Goal: Information Seeking & Learning: Learn about a topic

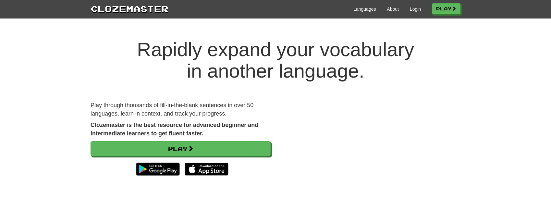
click at [413, 5] on div "Languages About Login Play" at bounding box center [315, 9] width 292 height 12
click at [414, 7] on link "Login" at bounding box center [415, 9] width 11 height 6
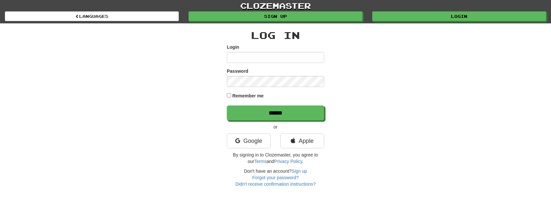
click at [237, 58] on input "Login" at bounding box center [275, 57] width 97 height 11
type input "**********"
click at [227, 106] on input "******" at bounding box center [275, 113] width 97 height 15
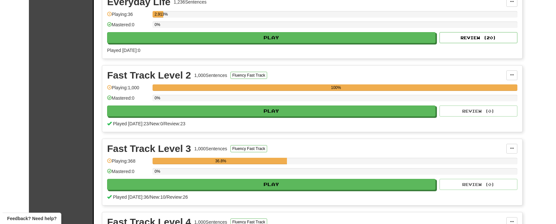
scroll to position [195, 0]
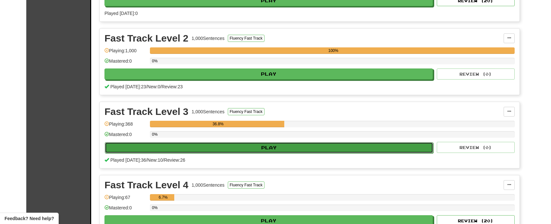
click at [306, 151] on button "Play" at bounding box center [269, 147] width 329 height 11
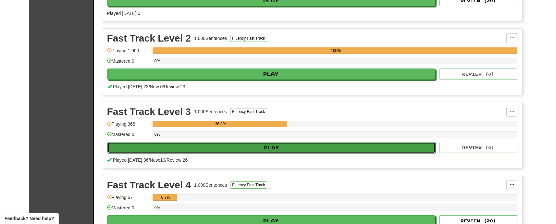
select select "**"
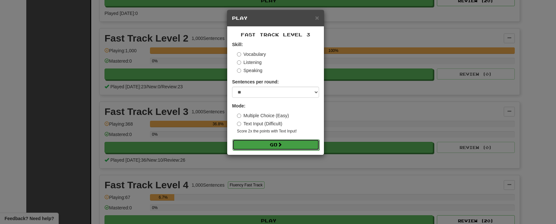
click at [289, 150] on button "Go" at bounding box center [276, 144] width 87 height 11
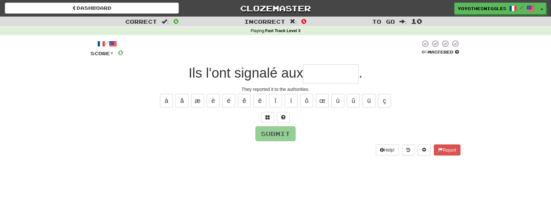
click at [321, 84] on div "/ Score: 0 0 % Mastered Ils l'ont signalé aux . They reported it to the authori…" at bounding box center [276, 98] width 370 height 116
click at [325, 77] on input "text" at bounding box center [331, 73] width 56 height 19
click at [229, 102] on button "é" at bounding box center [228, 101] width 13 height 14
type input "*********"
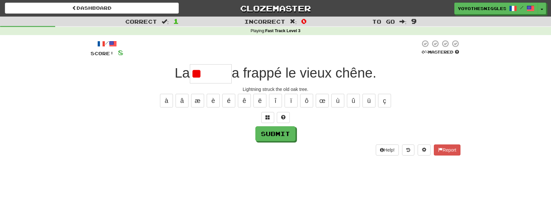
type input "*"
type input "******"
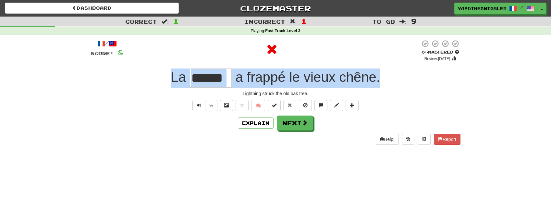
drag, startPoint x: 167, startPoint y: 78, endPoint x: 416, endPoint y: 69, distance: 249.9
click at [416, 69] on div "La ****** a frappé le vieux chêne ." at bounding box center [276, 78] width 370 height 19
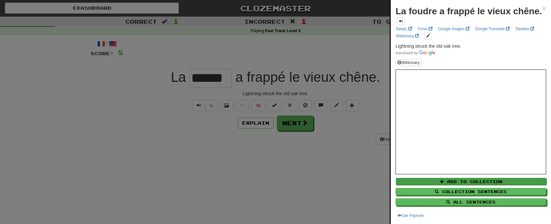
click at [478, 177] on div "Add to Collection Collection Sentences All Sentences" at bounding box center [471, 189] width 151 height 31
click at [490, 183] on button "Add to Collection" at bounding box center [471, 181] width 151 height 7
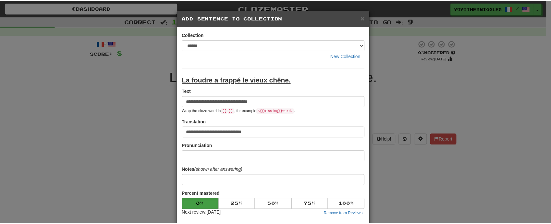
scroll to position [110, 0]
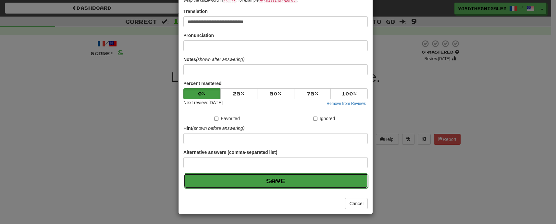
click at [250, 182] on button "Save" at bounding box center [276, 180] width 184 height 15
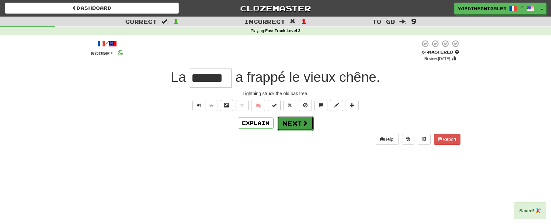
click at [293, 126] on button "Next" at bounding box center [295, 123] width 36 height 15
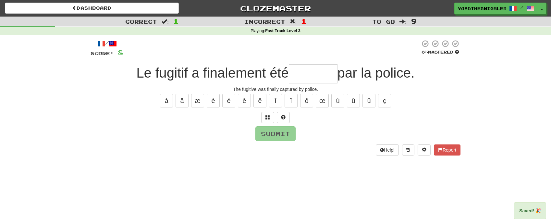
click at [305, 78] on input "text" at bounding box center [313, 73] width 49 height 19
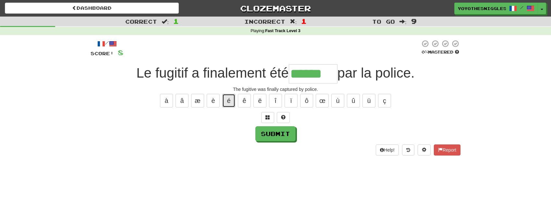
click at [226, 103] on button "é" at bounding box center [228, 101] width 13 height 14
type input "*******"
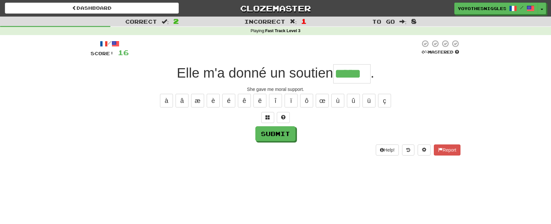
type input "*****"
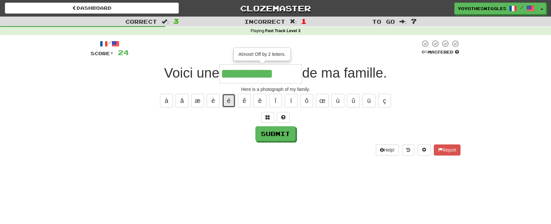
click at [226, 103] on button "é" at bounding box center [228, 101] width 13 height 14
type input "**********"
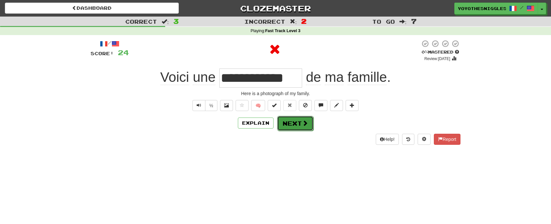
click at [295, 124] on button "Next" at bounding box center [295, 123] width 36 height 15
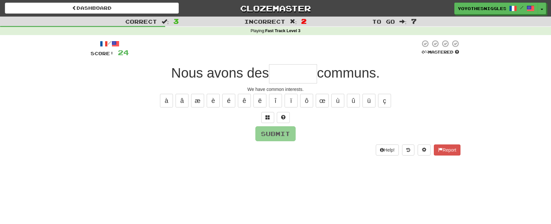
click at [296, 69] on input "text" at bounding box center [293, 73] width 48 height 19
click at [242, 103] on button "ê" at bounding box center [244, 101] width 13 height 14
click at [234, 99] on button "é" at bounding box center [228, 101] width 13 height 14
click at [243, 105] on button "ê" at bounding box center [244, 101] width 13 height 14
type input "********"
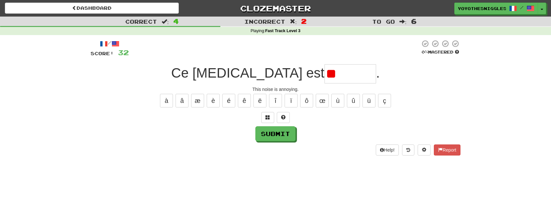
type input "*"
click at [232, 99] on button "é" at bounding box center [228, 101] width 13 height 14
type input "*"
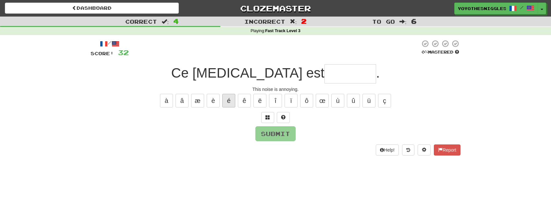
type input "*"
click at [208, 103] on button "è" at bounding box center [213, 101] width 13 height 14
type input "*"
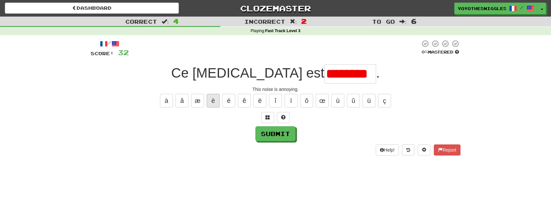
scroll to position [0, 10]
type input "*******"
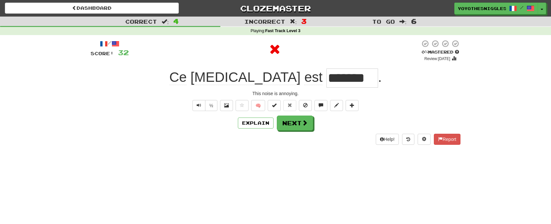
drag, startPoint x: 288, startPoint y: 85, endPoint x: 384, endPoint y: 83, distance: 96.5
click at [384, 82] on div "Ce bruit est ******* ." at bounding box center [276, 78] width 370 height 19
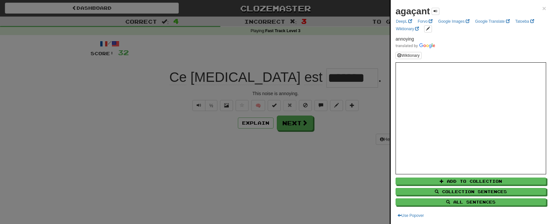
drag, startPoint x: 286, startPoint y: 180, endPoint x: 263, endPoint y: 121, distance: 63.4
click at [286, 180] on div at bounding box center [275, 112] width 551 height 224
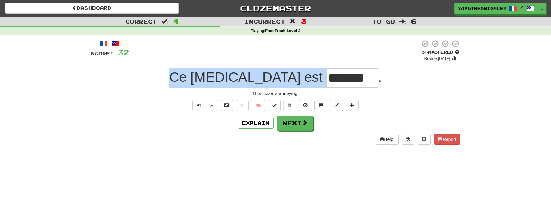
drag, startPoint x: 368, startPoint y: 93, endPoint x: 337, endPoint y: 82, distance: 33.0
click at [337, 82] on div "Ce bruit est ******* ." at bounding box center [276, 78] width 370 height 19
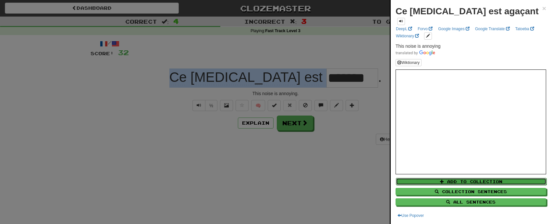
click at [451, 181] on button "Add to Collection" at bounding box center [471, 181] width 151 height 7
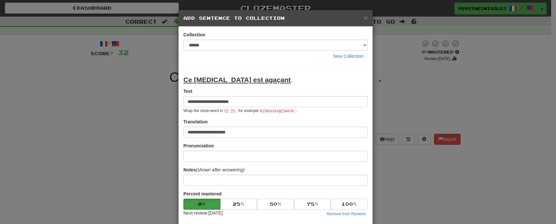
scroll to position [110, 0]
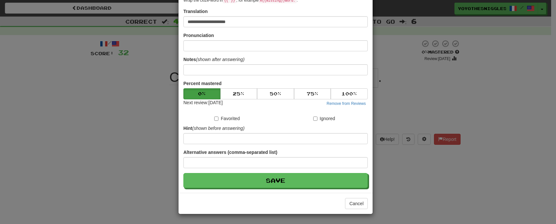
click at [263, 189] on div "**********" at bounding box center [276, 54] width 194 height 277
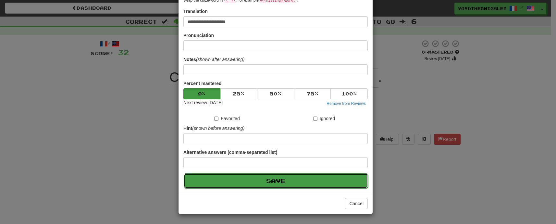
click at [266, 185] on button "Save" at bounding box center [276, 180] width 184 height 15
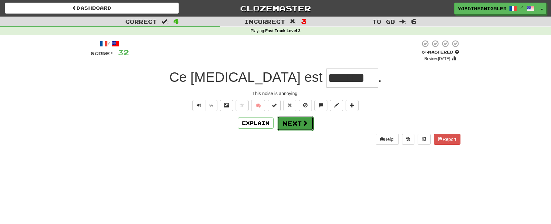
click at [295, 120] on button "Next" at bounding box center [295, 123] width 36 height 15
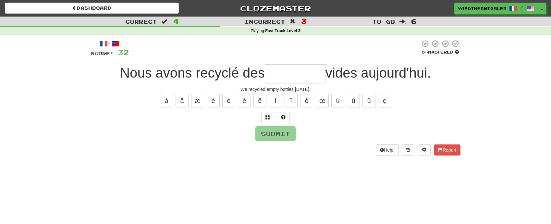
click at [294, 79] on input "text" at bounding box center [295, 73] width 61 height 19
type input "**********"
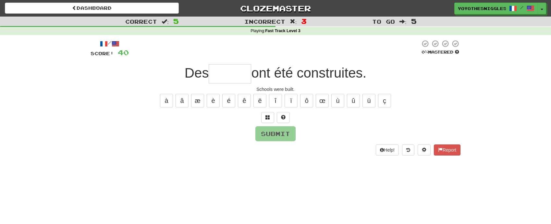
type input "*"
click at [231, 103] on button "é" at bounding box center [228, 101] width 13 height 14
type input "******"
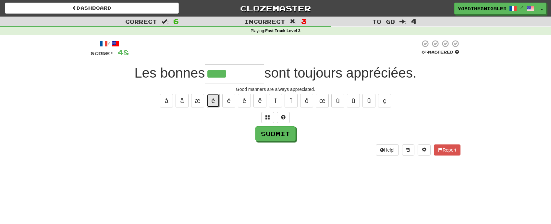
click at [217, 101] on button "è" at bounding box center [213, 101] width 13 height 14
type input "********"
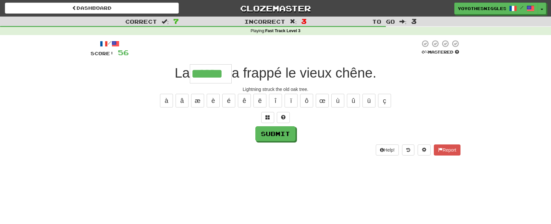
type input "******"
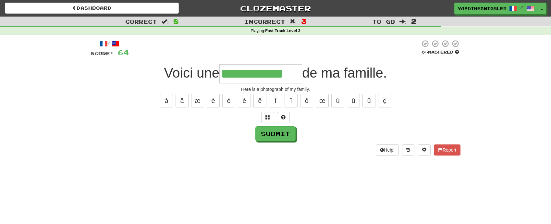
type input "**********"
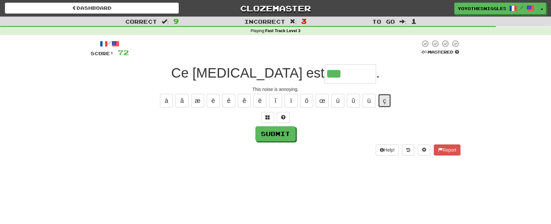
click at [385, 101] on button "ç" at bounding box center [384, 101] width 13 height 14
type input "*******"
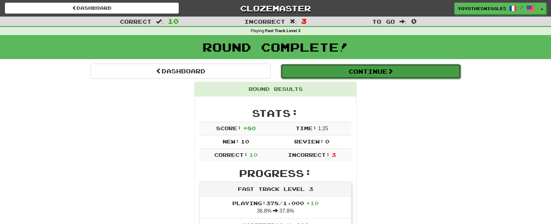
click at [359, 78] on button "Continue" at bounding box center [371, 71] width 180 height 15
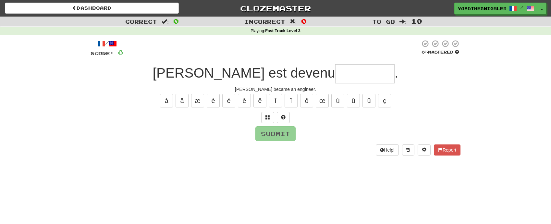
click at [335, 77] on input "text" at bounding box center [364, 73] width 59 height 19
click at [229, 98] on button "é" at bounding box center [228, 101] width 13 height 14
type input "*********"
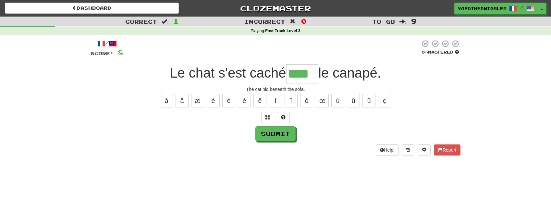
type input "****"
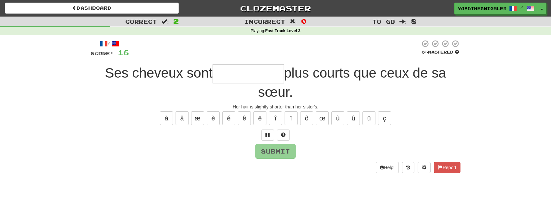
type input "*"
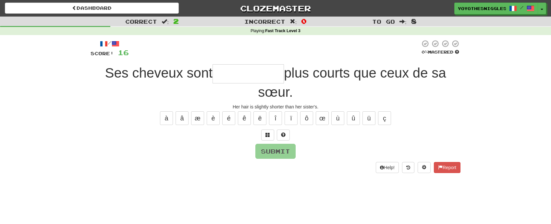
type input "*"
type input "**********"
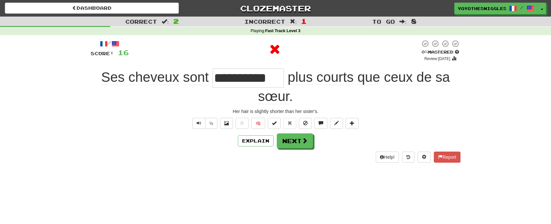
drag, startPoint x: 225, startPoint y: 76, endPoint x: 304, endPoint y: 82, distance: 79.1
click at [304, 82] on div "**********" at bounding box center [276, 87] width 370 height 37
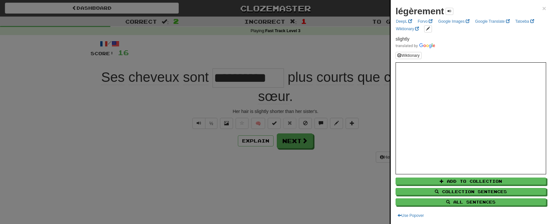
click at [130, 136] on div at bounding box center [275, 112] width 551 height 224
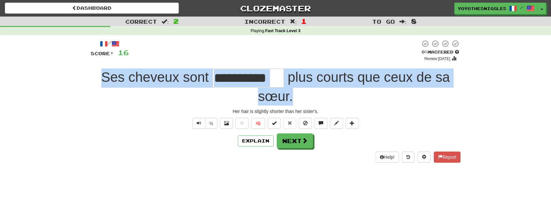
drag, startPoint x: 105, startPoint y: 79, endPoint x: 453, endPoint y: 95, distance: 349.2
click at [453, 95] on div "**********" at bounding box center [276, 87] width 370 height 37
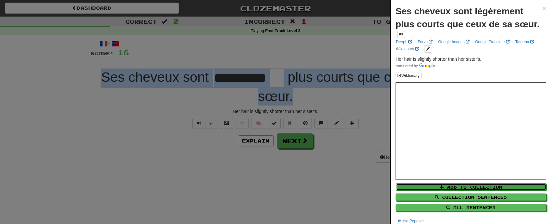
click at [501, 190] on button "Add to Collection" at bounding box center [471, 186] width 151 height 7
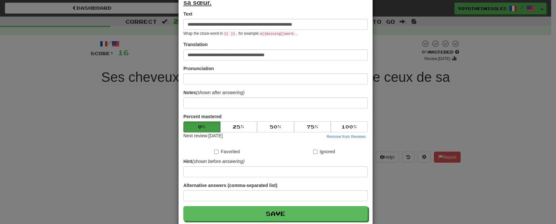
scroll to position [120, 0]
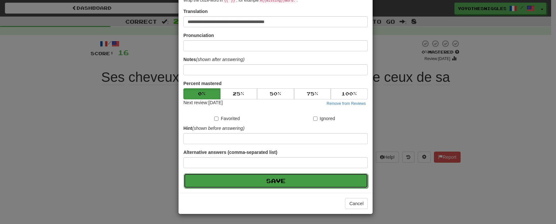
click at [275, 187] on button "Save" at bounding box center [276, 180] width 184 height 15
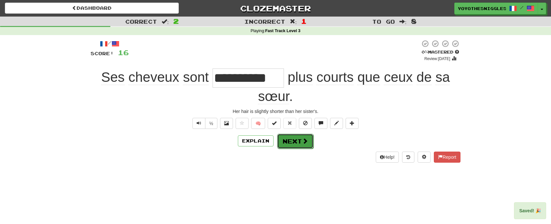
click at [294, 143] on button "Next" at bounding box center [295, 141] width 36 height 15
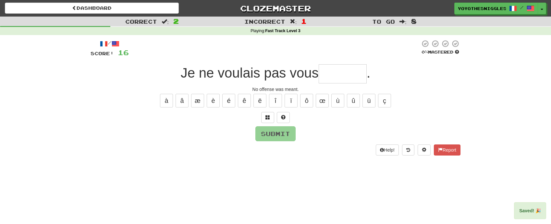
click at [340, 72] on input "text" at bounding box center [343, 73] width 48 height 19
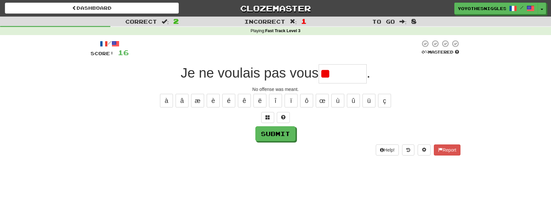
type input "*"
type input "********"
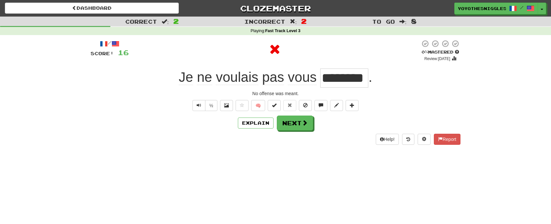
drag, startPoint x: 364, startPoint y: 73, endPoint x: 519, endPoint y: 92, distance: 155.4
click at [514, 91] on div "Correct : 2 Incorrect : 2 To go : 8 Playing : Fast Track Level 3 / Score: 16 0 …" at bounding box center [275, 85] width 551 height 137
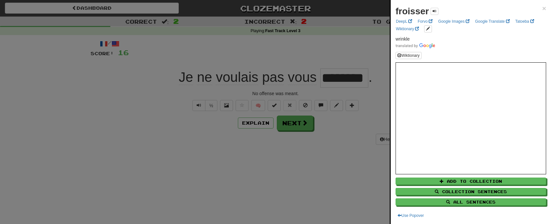
click at [258, 203] on div at bounding box center [275, 112] width 551 height 224
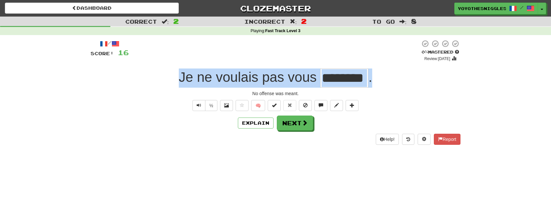
drag, startPoint x: 174, startPoint y: 76, endPoint x: 416, endPoint y: 80, distance: 242.3
click at [416, 80] on div "Je ne voulais pas vous ******** ." at bounding box center [276, 78] width 370 height 19
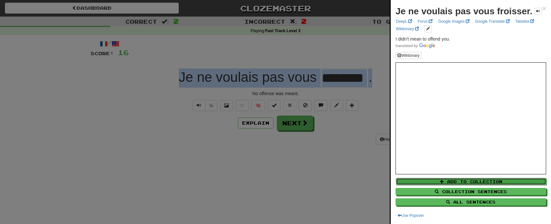
click at [469, 182] on button "Add to Collection" at bounding box center [471, 181] width 151 height 7
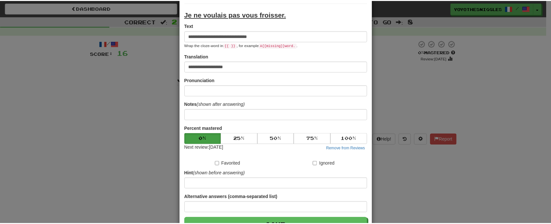
scroll to position [110, 0]
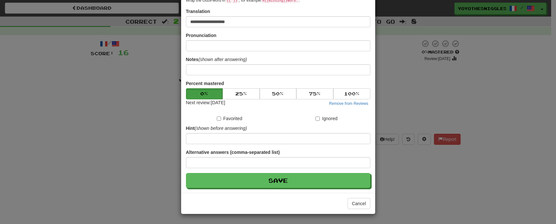
click at [268, 189] on div "**********" at bounding box center [278, 54] width 194 height 277
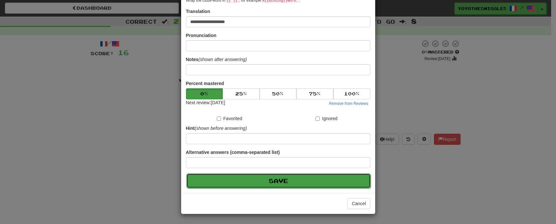
click at [272, 184] on button "Save" at bounding box center [278, 180] width 184 height 15
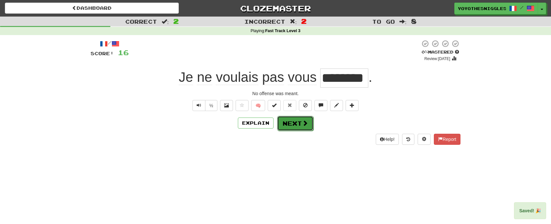
click at [285, 122] on button "Next" at bounding box center [295, 123] width 36 height 15
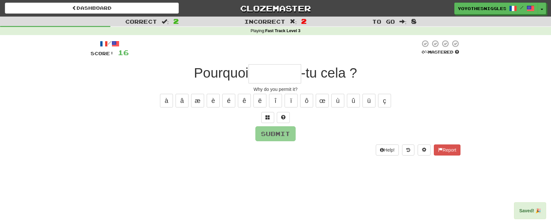
click at [273, 73] on input "text" at bounding box center [275, 73] width 53 height 19
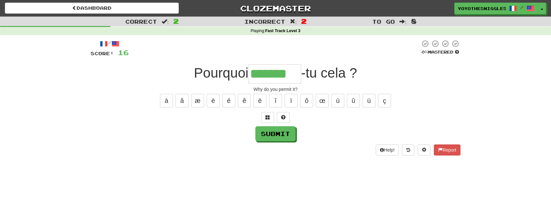
type input "*******"
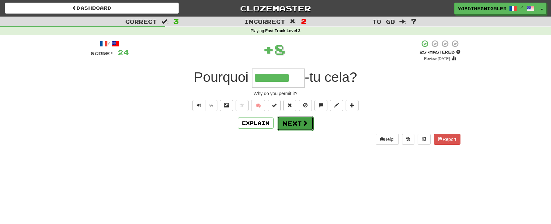
click at [291, 127] on button "Next" at bounding box center [295, 123] width 36 height 15
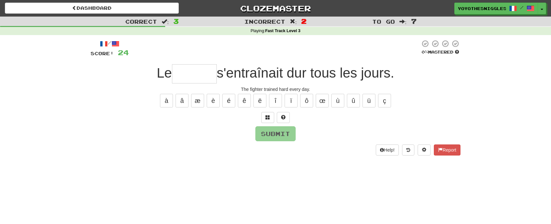
click at [195, 71] on input "text" at bounding box center [194, 73] width 45 height 19
type input "*"
type input "******"
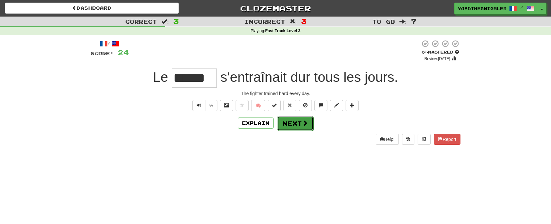
click at [305, 122] on span at bounding box center [305, 123] width 6 height 6
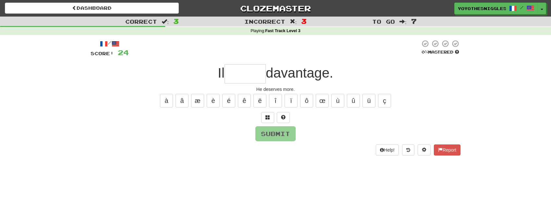
click at [254, 73] on input "text" at bounding box center [245, 73] width 41 height 19
click at [224, 104] on button "é" at bounding box center [228, 101] width 13 height 14
type input "******"
type input "*"
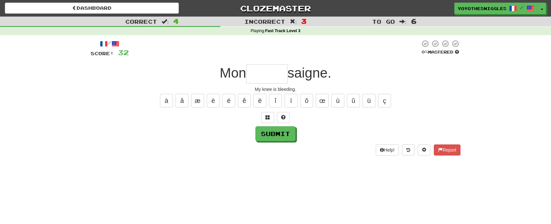
type input "*"
type input "*****"
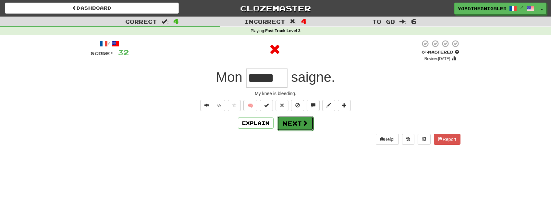
click at [299, 124] on button "Next" at bounding box center [295, 123] width 36 height 15
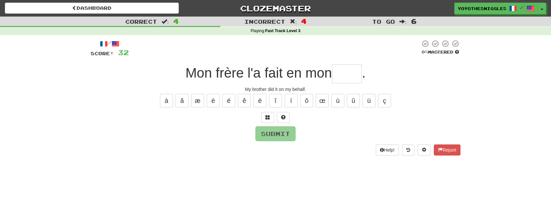
click at [350, 72] on input "text" at bounding box center [347, 73] width 30 height 19
type input "*"
type input "***"
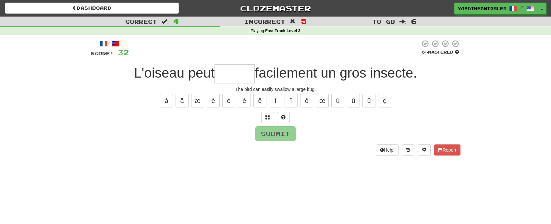
click at [231, 76] on input "text" at bounding box center [235, 73] width 40 height 19
type input "******"
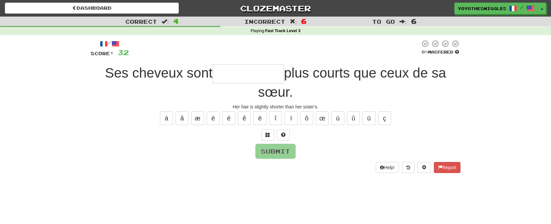
click at [231, 76] on input "text" at bounding box center [248, 73] width 71 height 19
click at [232, 76] on input "text" at bounding box center [248, 73] width 71 height 19
drag, startPoint x: 300, startPoint y: 89, endPoint x: 303, endPoint y: 92, distance: 4.6
click at [303, 92] on div "Ses cheveux sont plus courts que ceux de sa sœur." at bounding box center [276, 82] width 370 height 37
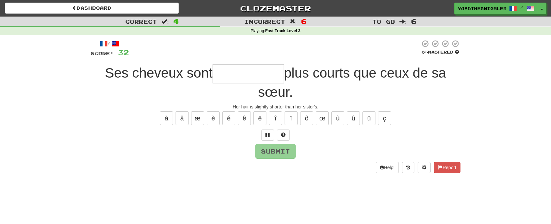
click at [231, 73] on input "text" at bounding box center [248, 73] width 71 height 19
click at [255, 77] on input "text" at bounding box center [248, 73] width 71 height 19
click at [209, 113] on button "è" at bounding box center [213, 118] width 13 height 14
click at [225, 119] on button "é" at bounding box center [228, 118] width 13 height 14
click at [220, 117] on div "à â æ è é ê ë î ï ô œ ù û ü ç" at bounding box center [276, 118] width 370 height 16
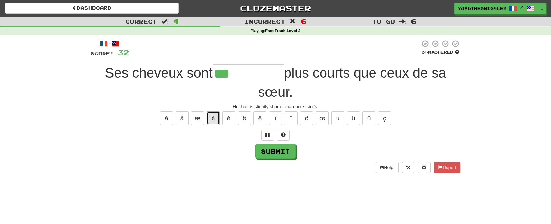
click at [219, 117] on button "è" at bounding box center [213, 118] width 13 height 14
type input "**********"
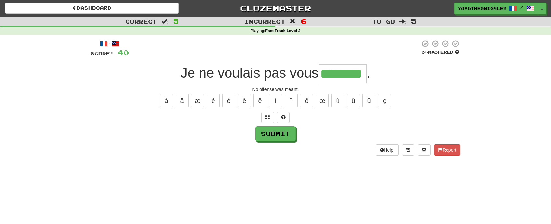
type input "********"
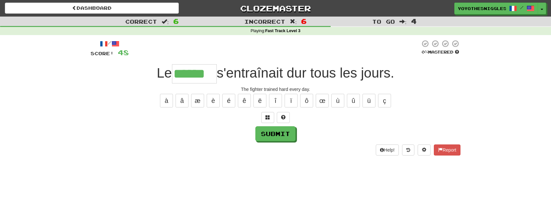
type input "******"
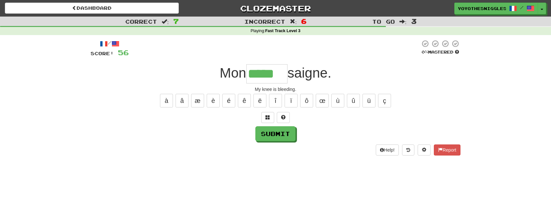
type input "*****"
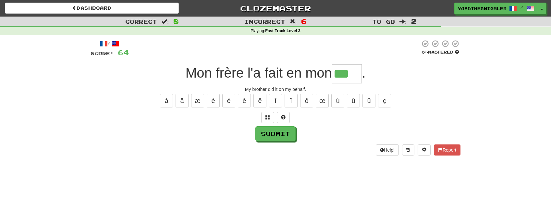
type input "***"
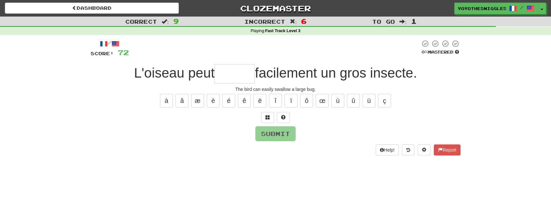
type input "******"
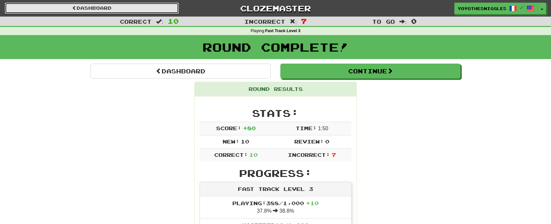
click at [84, 8] on link "Dashboard" at bounding box center [92, 8] width 174 height 11
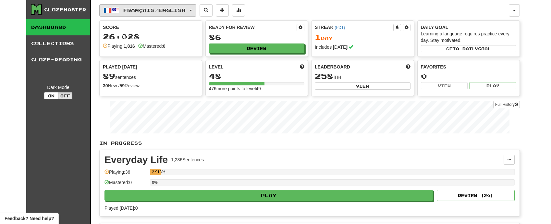
click at [196, 11] on button "Français / English" at bounding box center [147, 10] width 97 height 12
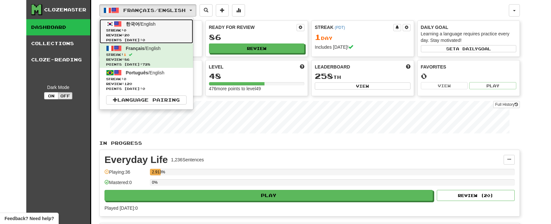
click at [180, 26] on link "한국어 / English Streak: 0 Review: 20 Points today: 0" at bounding box center [147, 31] width 94 height 24
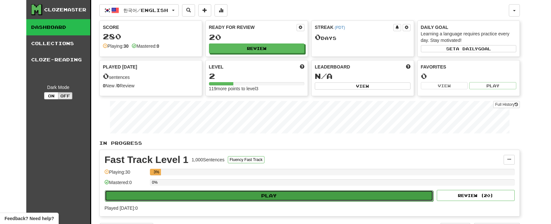
click at [256, 197] on button "Play" at bounding box center [269, 195] width 329 height 11
select select "**"
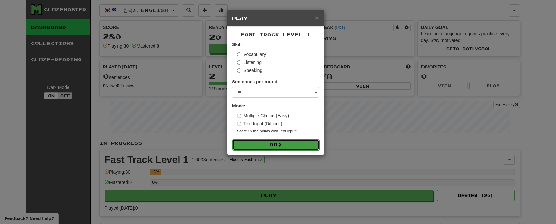
click at [278, 141] on button "Go" at bounding box center [276, 144] width 87 height 11
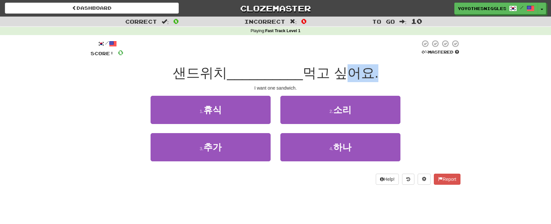
drag, startPoint x: 352, startPoint y: 74, endPoint x: 379, endPoint y: 75, distance: 27.0
click at [379, 75] on span "먹고 싶어요." at bounding box center [341, 72] width 76 height 15
click at [435, 102] on div "1 . 휴식 2 . 소리" at bounding box center [276, 114] width 390 height 37
drag, startPoint x: 311, startPoint y: 70, endPoint x: 335, endPoint y: 74, distance: 24.4
click at [335, 74] on span "먹고 싶어요." at bounding box center [341, 72] width 76 height 15
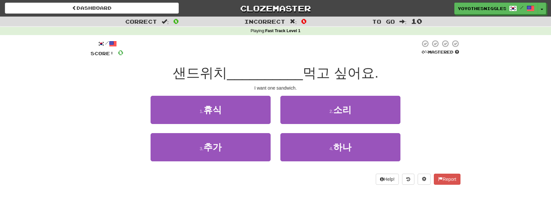
click at [495, 85] on div "Correct : 0 Incorrect : 0 To go : 10 Playing : Fast Track Level 1 / Score: 0 0 …" at bounding box center [275, 105] width 551 height 177
drag, startPoint x: 316, startPoint y: 76, endPoint x: 329, endPoint y: 74, distance: 12.8
click at [329, 74] on span "먹고 싶어요." at bounding box center [341, 72] width 76 height 15
click at [442, 111] on div "1 . 휴식 2 . 소리" at bounding box center [276, 114] width 390 height 37
drag, startPoint x: 170, startPoint y: 73, endPoint x: 190, endPoint y: 75, distance: 20.6
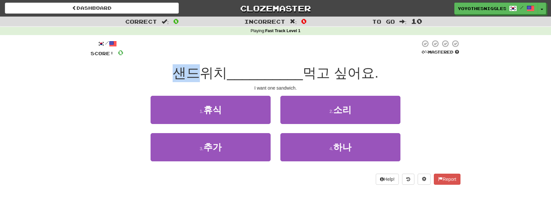
click at [190, 75] on span "샌드위치" at bounding box center [200, 72] width 55 height 15
click at [151, 86] on div "I want one sandwich." at bounding box center [276, 88] width 370 height 6
drag, startPoint x: 198, startPoint y: 73, endPoint x: 224, endPoint y: 73, distance: 25.7
click at [224, 73] on span "샌드위치" at bounding box center [200, 72] width 55 height 15
click at [218, 80] on span "샌드위치" at bounding box center [200, 72] width 55 height 15
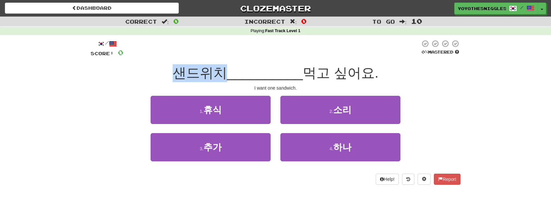
drag, startPoint x: 210, startPoint y: 80, endPoint x: 224, endPoint y: 80, distance: 13.6
click at [224, 80] on div "샌드위치 __________ 먹고 싶어요." at bounding box center [276, 73] width 370 height 18
click at [161, 74] on div "샌드위치 __________ 먹고 싶어요." at bounding box center [276, 73] width 370 height 18
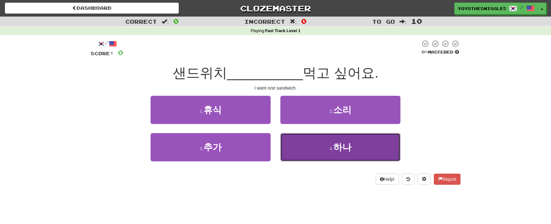
click at [345, 149] on span "하나" at bounding box center [343, 147] width 18 height 10
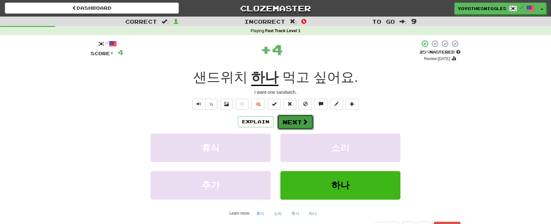
click at [294, 118] on button "Next" at bounding box center [295, 122] width 36 height 15
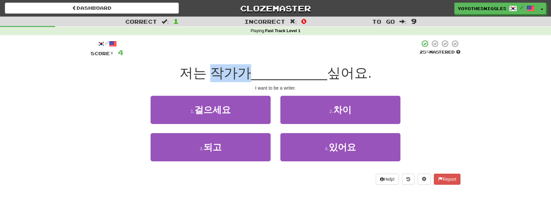
drag, startPoint x: 205, startPoint y: 72, endPoint x: 275, endPoint y: 73, distance: 70.1
click at [245, 73] on span "저는 작가가" at bounding box center [216, 72] width 72 height 15
click at [477, 104] on div "Correct : 1 Incorrect : 0 To go : 9 Playing : Fast Track Level 1 / Score: 4 25 …" at bounding box center [275, 105] width 551 height 177
drag, startPoint x: 385, startPoint y: 67, endPoint x: 396, endPoint y: 82, distance: 19.3
click at [385, 67] on div "저는 작가가 __________ 싶어요." at bounding box center [276, 73] width 370 height 18
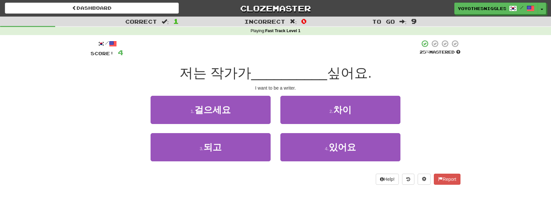
click at [423, 84] on div "/ Score: 4 25 % Mastered 저는 작가가 __________ 싶어요. I want to be a writer. 1 . 걸으세요…" at bounding box center [276, 112] width 370 height 145
drag, startPoint x: 323, startPoint y: 66, endPoint x: 373, endPoint y: 81, distance: 52.1
click at [367, 71] on div "저는 작가가 __________ 싶어요." at bounding box center [276, 73] width 370 height 18
click at [435, 103] on div "1 . 걸으세요 2 . 차이" at bounding box center [276, 114] width 390 height 37
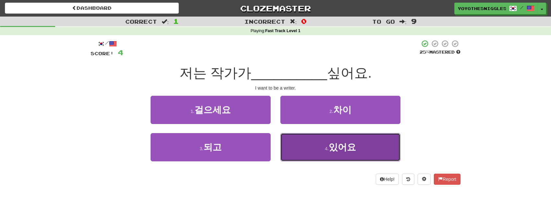
click at [363, 153] on button "4 . 있어요" at bounding box center [341, 147] width 120 height 28
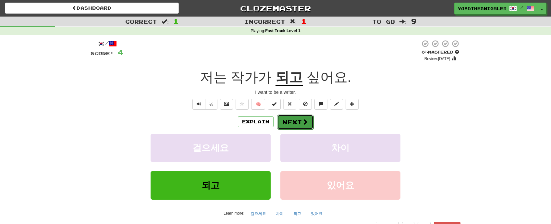
click at [297, 126] on button "Next" at bounding box center [295, 122] width 36 height 15
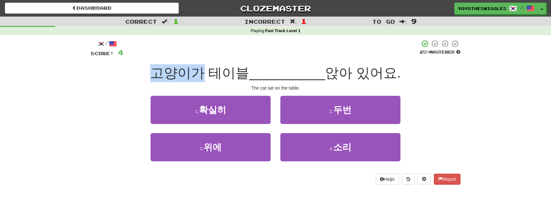
drag, startPoint x: 147, startPoint y: 76, endPoint x: 199, endPoint y: 77, distance: 52.3
click at [199, 77] on span "고양이가 테이블" at bounding box center [199, 72] width 99 height 15
click at [158, 78] on span "고양이가 테이블" at bounding box center [199, 72] width 99 height 15
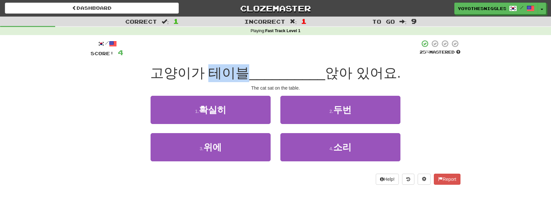
drag, startPoint x: 223, startPoint y: 75, endPoint x: 240, endPoint y: 78, distance: 17.1
click at [240, 78] on span "고양이가 테이블" at bounding box center [199, 72] width 99 height 15
click at [238, 78] on span "고양이가 테이블" at bounding box center [199, 72] width 99 height 15
drag, startPoint x: 329, startPoint y: 72, endPoint x: 354, endPoint y: 79, distance: 25.4
click at [354, 79] on span "앉아 있어요." at bounding box center [363, 72] width 76 height 15
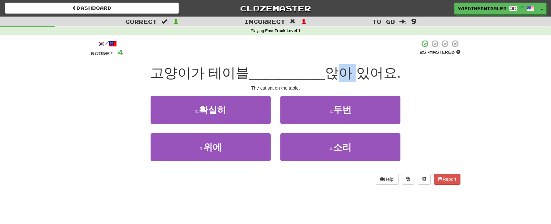
click at [458, 120] on div "1 . 확실히 2 . 두번" at bounding box center [276, 114] width 390 height 37
drag, startPoint x: 363, startPoint y: 69, endPoint x: 391, endPoint y: 69, distance: 27.3
click at [391, 69] on span "앉아 있어요." at bounding box center [363, 72] width 76 height 15
click at [433, 111] on div "1 . 확실히 2 . 두번" at bounding box center [276, 114] width 390 height 37
drag, startPoint x: 207, startPoint y: 75, endPoint x: 245, endPoint y: 77, distance: 37.4
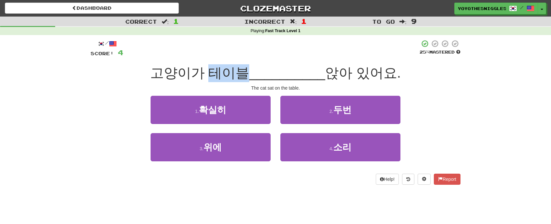
click at [245, 77] on span "고양이가 테이블" at bounding box center [199, 72] width 99 height 15
click at [476, 119] on div "Correct : 1 Incorrect : 1 To go : 9 Playing : Fast Track Level 1 / Score: 4 25 …" at bounding box center [275, 105] width 551 height 177
click at [178, 70] on span "고양이가 테이블" at bounding box center [199, 72] width 99 height 15
click at [235, 77] on span "고양이가 테이블" at bounding box center [199, 72] width 99 height 15
click at [335, 77] on span "앉아 있어요." at bounding box center [363, 72] width 76 height 15
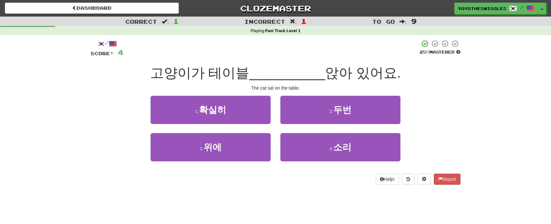
click at [376, 74] on span "앉아 있어요." at bounding box center [363, 72] width 76 height 15
drag, startPoint x: 329, startPoint y: 74, endPoint x: 358, endPoint y: 74, distance: 29.2
click at [358, 74] on span "앉아 있어요." at bounding box center [363, 72] width 76 height 15
click at [471, 135] on div "Correct : 1 Incorrect : 1 To go : 9 Playing : Fast Track Level 1 / Score: 4 25 …" at bounding box center [275, 105] width 551 height 177
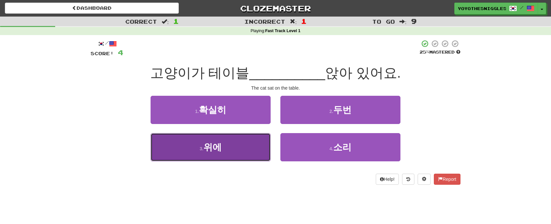
click at [253, 156] on button "3 . 위에" at bounding box center [211, 147] width 120 height 28
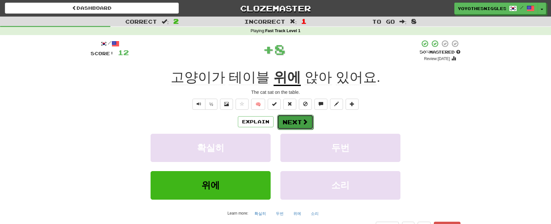
click at [291, 122] on button "Next" at bounding box center [295, 122] width 36 height 15
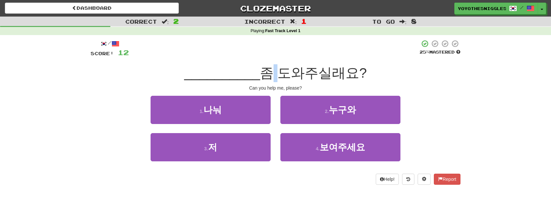
drag, startPoint x: 270, startPoint y: 74, endPoint x: 273, endPoint y: 73, distance: 3.6
click at [273, 73] on span "좀 도와주실래요?" at bounding box center [313, 72] width 107 height 15
click at [447, 94] on div "/ Score: 12 25 % Mastered __________ 좀 도와주실래요? Can you help me, please? 1 . 나눠 …" at bounding box center [276, 112] width 370 height 145
click at [292, 75] on span "좀 도와주실래요?" at bounding box center [313, 72] width 107 height 15
click at [443, 85] on div "Can you help me, please?" at bounding box center [276, 88] width 370 height 6
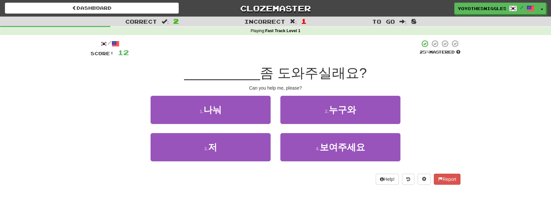
drag, startPoint x: 283, startPoint y: 73, endPoint x: 415, endPoint y: 80, distance: 132.0
click at [402, 78] on div "__________ 좀 도와주실래요?" at bounding box center [276, 73] width 370 height 18
click at [415, 80] on div "__________ 좀 도와주실래요?" at bounding box center [276, 73] width 370 height 18
drag, startPoint x: 343, startPoint y: 75, endPoint x: 365, endPoint y: 74, distance: 21.8
click at [365, 74] on span "좀 도와주실래요?" at bounding box center [313, 72] width 107 height 15
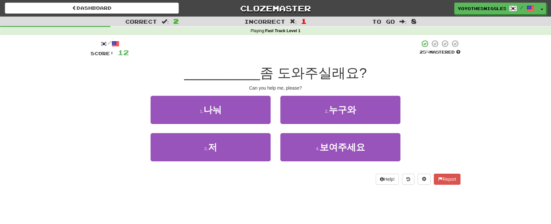
click at [460, 92] on div "/ Score: 12 25 % Mastered __________ 좀 도와주실래요? Can you help me, please? 1 . 나눠 …" at bounding box center [276, 112] width 370 height 145
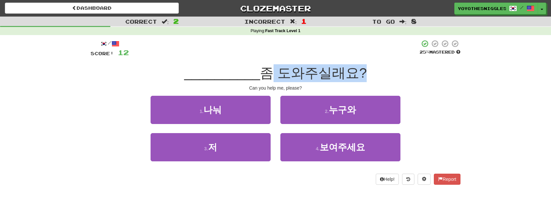
drag, startPoint x: 263, startPoint y: 74, endPoint x: 365, endPoint y: 80, distance: 101.5
click at [365, 80] on span "좀 도와주실래요?" at bounding box center [313, 72] width 107 height 15
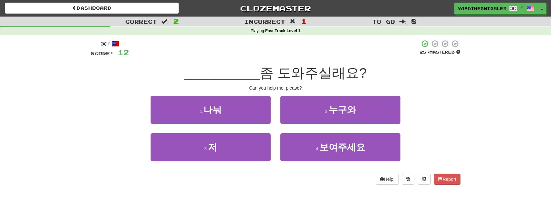
click at [415, 87] on div "Can you help me, please?" at bounding box center [276, 88] width 370 height 6
drag, startPoint x: 267, startPoint y: 75, endPoint x: 385, endPoint y: 74, distance: 118.9
click at [385, 74] on div "__________ 좀 도와주실래요?" at bounding box center [276, 73] width 370 height 18
click at [445, 111] on div "1 . 나눠 2 . 누구와" at bounding box center [276, 114] width 390 height 37
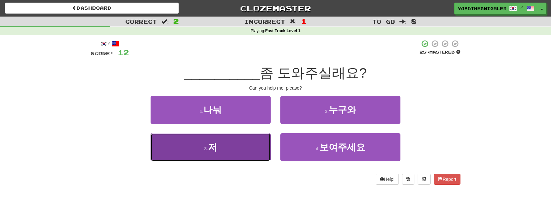
click at [227, 154] on button "3 . 저" at bounding box center [211, 147] width 120 height 28
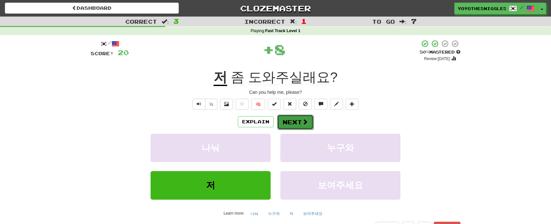
click at [288, 123] on button "Next" at bounding box center [295, 122] width 36 height 15
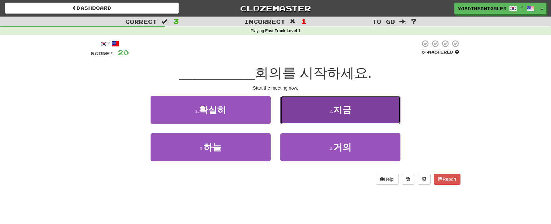
click at [362, 119] on button "2 . 지금" at bounding box center [341, 110] width 120 height 28
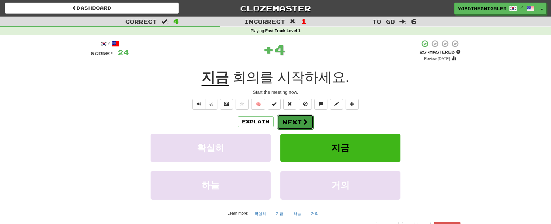
click at [298, 121] on button "Next" at bounding box center [295, 122] width 36 height 15
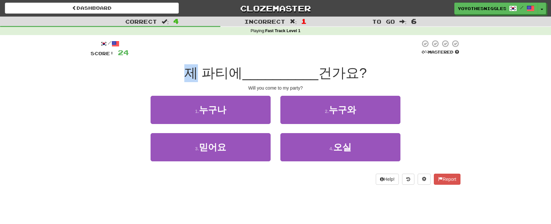
drag, startPoint x: 180, startPoint y: 71, endPoint x: 191, endPoint y: 78, distance: 13.3
click at [191, 78] on div "제 파티에 __________ 건가요?" at bounding box center [276, 73] width 370 height 18
drag, startPoint x: 199, startPoint y: 76, endPoint x: 211, endPoint y: 78, distance: 12.8
click at [218, 78] on span "제 파티에" at bounding box center [213, 72] width 58 height 15
drag, startPoint x: 192, startPoint y: 78, endPoint x: 240, endPoint y: 73, distance: 48.0
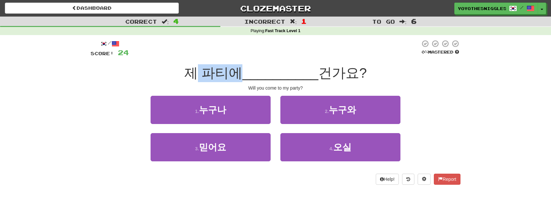
click at [240, 73] on span "제 파티에" at bounding box center [213, 72] width 58 height 15
click at [302, 59] on div "/ Score: 24 0 % Mastered 제 파티에 __________ 건가요? Will you come to my party? 1 . 누…" at bounding box center [276, 112] width 370 height 145
drag, startPoint x: 338, startPoint y: 74, endPoint x: 362, endPoint y: 73, distance: 24.0
click at [362, 73] on span "건가요?" at bounding box center [343, 72] width 48 height 15
click at [333, 67] on span "건가요?" at bounding box center [343, 72] width 48 height 15
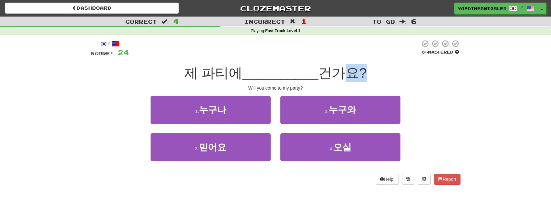
click at [366, 72] on span "건가요?" at bounding box center [343, 72] width 48 height 15
click at [463, 138] on div "/ Score: 24 0 % Mastered 제 파티에 __________ 건가요? Will you come to my party? 1 . 누…" at bounding box center [276, 114] width 380 height 159
drag, startPoint x: 351, startPoint y: 69, endPoint x: 362, endPoint y: 73, distance: 12.2
click at [362, 73] on span "건가요?" at bounding box center [343, 72] width 48 height 15
click at [461, 130] on div "/ Score: 24 0 % Mastered 제 파티에 __________ 건가요? Will you come to my party? 1 . 누…" at bounding box center [276, 114] width 380 height 159
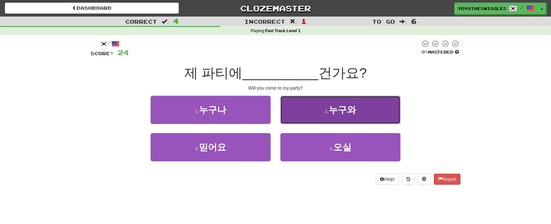
click at [342, 115] on button "2 . 누구와" at bounding box center [341, 110] width 120 height 28
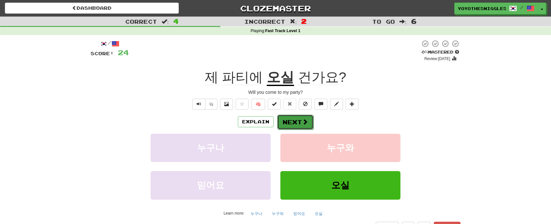
click at [294, 123] on button "Next" at bounding box center [295, 122] width 36 height 15
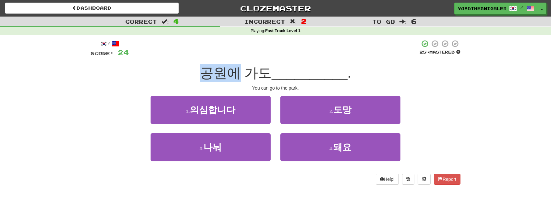
drag, startPoint x: 213, startPoint y: 76, endPoint x: 236, endPoint y: 75, distance: 23.4
click at [236, 75] on div "공원에 가도 __________ ." at bounding box center [276, 73] width 370 height 18
drag, startPoint x: 250, startPoint y: 72, endPoint x: 263, endPoint y: 71, distance: 13.0
click at [263, 71] on span "공원에 가도" at bounding box center [236, 72] width 72 height 15
click at [245, 76] on span "공원에 가도" at bounding box center [236, 72] width 72 height 15
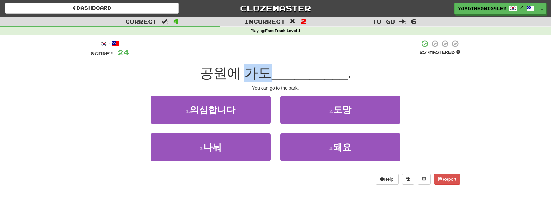
drag, startPoint x: 245, startPoint y: 75, endPoint x: 267, endPoint y: 77, distance: 22.5
click at [267, 77] on span "공원에 가도" at bounding box center [236, 72] width 72 height 15
click at [245, 76] on span "공원에 가도" at bounding box center [236, 72] width 72 height 15
drag, startPoint x: 245, startPoint y: 74, endPoint x: 263, endPoint y: 78, distance: 18.6
click at [263, 78] on span "공원에 가도" at bounding box center [236, 72] width 72 height 15
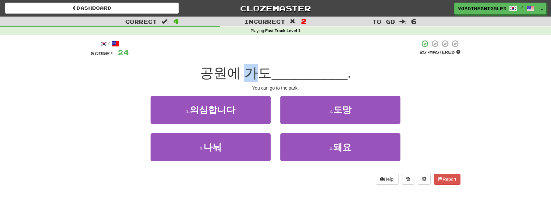
click at [255, 70] on span "공원에 가도" at bounding box center [236, 72] width 72 height 15
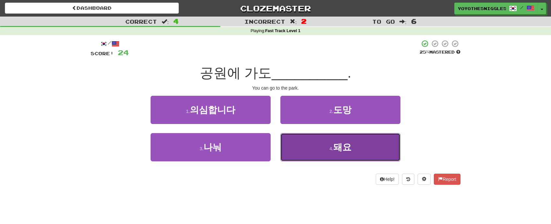
click at [288, 151] on button "4 . 돼요" at bounding box center [341, 147] width 120 height 28
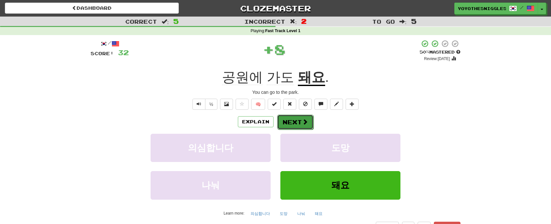
click at [290, 126] on button "Next" at bounding box center [295, 122] width 36 height 15
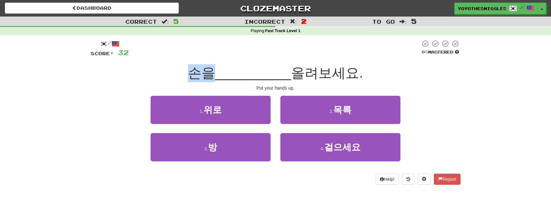
drag, startPoint x: 181, startPoint y: 75, endPoint x: 221, endPoint y: 76, distance: 40.6
click at [217, 76] on div "손을 __________ 올려보세요." at bounding box center [276, 73] width 370 height 18
click at [319, 82] on div "/ Score: 32 0 % Mastered 손을 __________ 올려보세요. Put your hands up. 1 . 위로 2 . 목록 …" at bounding box center [276, 112] width 370 height 145
click at [236, 109] on button "1 . 위로" at bounding box center [211, 110] width 120 height 28
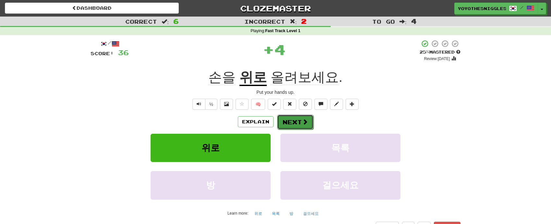
click at [292, 122] on button "Next" at bounding box center [295, 122] width 36 height 15
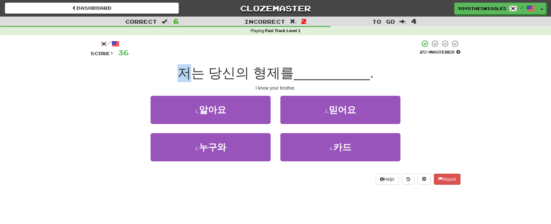
click at [210, 72] on div "저는 당신의 형제를 __________ ." at bounding box center [276, 73] width 370 height 18
click at [254, 79] on span "저는 당신의 형제를" at bounding box center [236, 72] width 117 height 15
drag, startPoint x: 206, startPoint y: 76, endPoint x: 246, endPoint y: 80, distance: 40.4
click at [246, 80] on span "저는 당신의 형제를" at bounding box center [236, 72] width 117 height 15
click at [217, 90] on div "I know your brother." at bounding box center [276, 88] width 370 height 6
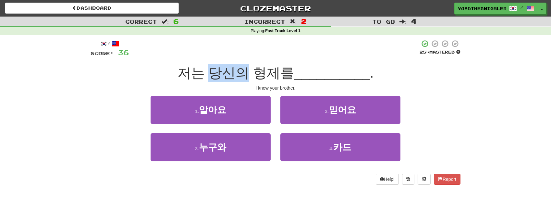
drag, startPoint x: 210, startPoint y: 79, endPoint x: 243, endPoint y: 75, distance: 33.4
click at [243, 75] on span "저는 당신의 형제를" at bounding box center [236, 72] width 117 height 15
click at [230, 88] on div "I know your brother." at bounding box center [276, 88] width 370 height 6
drag, startPoint x: 208, startPoint y: 71, endPoint x: 231, endPoint y: 74, distance: 23.2
click at [231, 74] on span "저는 당신의 형제를" at bounding box center [236, 72] width 117 height 15
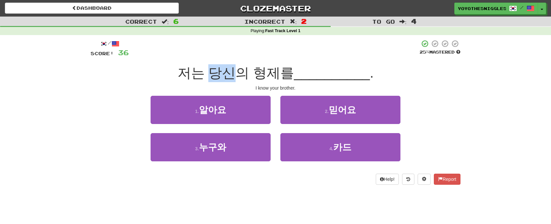
drag, startPoint x: 253, startPoint y: 76, endPoint x: 297, endPoint y: 70, distance: 44.9
click at [297, 70] on div "저는 당신의 형제를 __________ ." at bounding box center [276, 73] width 370 height 18
click at [468, 101] on div "Correct : 6 Incorrect : 2 To go : 4 Playing : Fast Track Level 1 / Score: 36 25…" at bounding box center [275, 105] width 551 height 177
drag, startPoint x: 218, startPoint y: 71, endPoint x: 235, endPoint y: 71, distance: 17.2
click at [235, 71] on span "저는 당신의 형제를" at bounding box center [236, 72] width 117 height 15
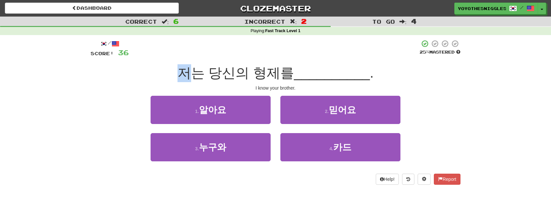
drag, startPoint x: 171, startPoint y: 70, endPoint x: 191, endPoint y: 72, distance: 20.3
click at [191, 72] on div "저는 당신의 형제를 __________ ." at bounding box center [276, 73] width 370 height 18
click at [113, 131] on div "1 . 알아요 2 . 믿어요" at bounding box center [276, 114] width 390 height 37
drag, startPoint x: 252, startPoint y: 74, endPoint x: 294, endPoint y: 75, distance: 42.2
click at [294, 75] on span "저는 당신의 형제를" at bounding box center [236, 72] width 117 height 15
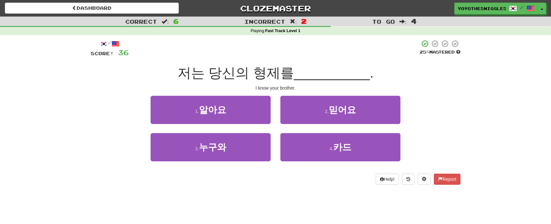
click at [456, 91] on div "/ Score: 36 25 % Mastered 저는 당신의 형제를 __________ . I know your brother. 1 . 알아요 …" at bounding box center [276, 112] width 370 height 145
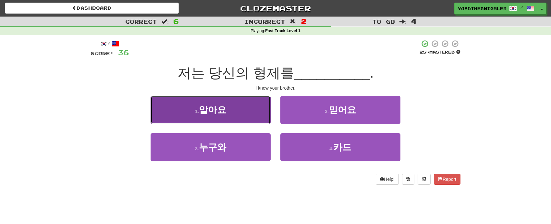
click at [220, 107] on span "알아요" at bounding box center [212, 110] width 27 height 10
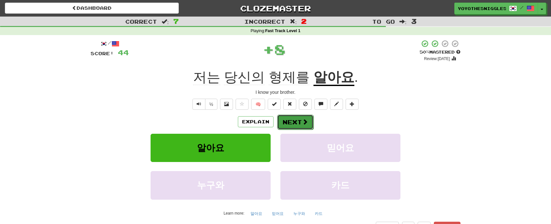
click at [289, 123] on button "Next" at bounding box center [295, 122] width 36 height 15
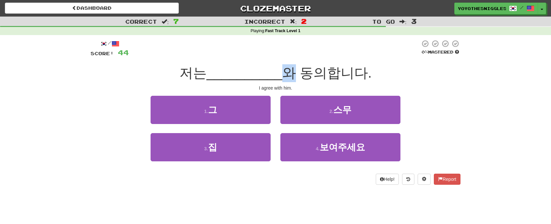
click at [306, 70] on div "저는 __________ 와 동의합니다." at bounding box center [276, 73] width 370 height 18
click at [384, 82] on div "/ Score: 44 0 % Mastered 저는 __________ 와 동의합니다. I agree with him. 1 . 그 2 . 스무 …" at bounding box center [276, 112] width 370 height 145
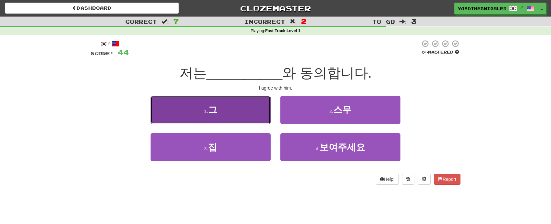
click at [223, 111] on button "1 . 그" at bounding box center [211, 110] width 120 height 28
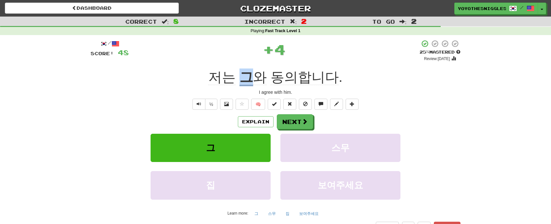
drag, startPoint x: 240, startPoint y: 80, endPoint x: 251, endPoint y: 80, distance: 10.7
click at [251, 80] on u "그" at bounding box center [247, 77] width 14 height 17
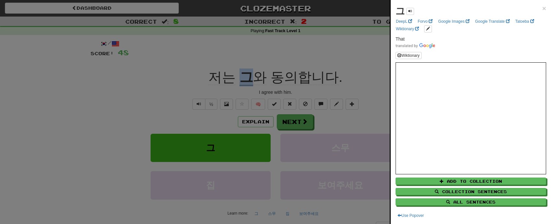
click at [333, 47] on div at bounding box center [275, 112] width 551 height 224
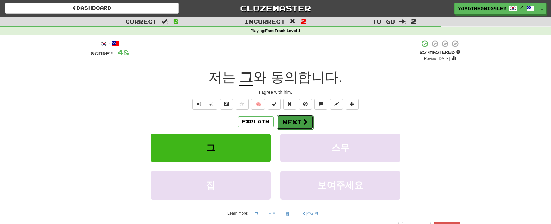
click at [296, 120] on button "Next" at bounding box center [295, 122] width 36 height 15
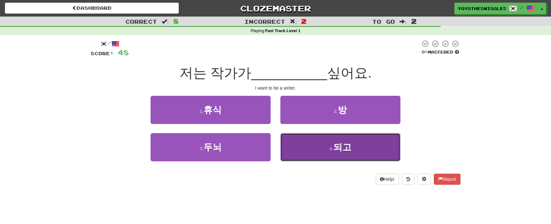
click at [345, 158] on button "4 . 되고" at bounding box center [341, 147] width 120 height 28
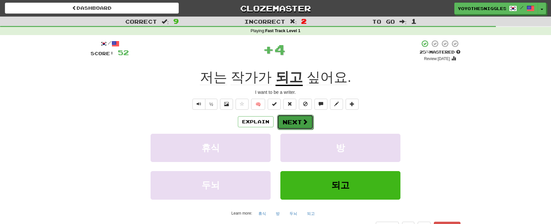
click at [295, 121] on button "Next" at bounding box center [295, 122] width 36 height 15
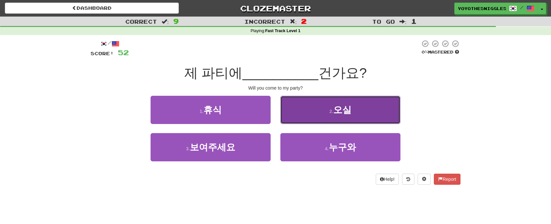
click at [335, 111] on span "오실" at bounding box center [343, 110] width 18 height 10
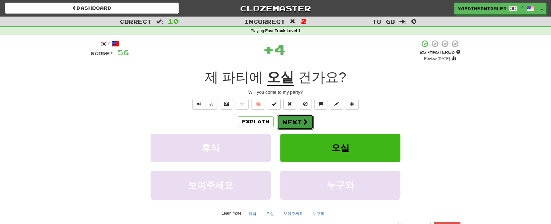
click at [290, 117] on button "Next" at bounding box center [295, 122] width 36 height 15
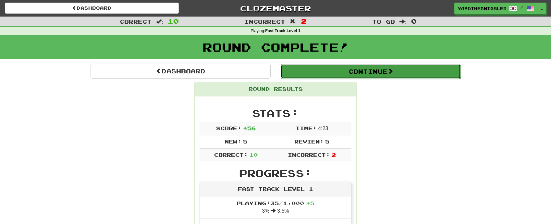
click at [366, 73] on button "Continue" at bounding box center [371, 71] width 180 height 15
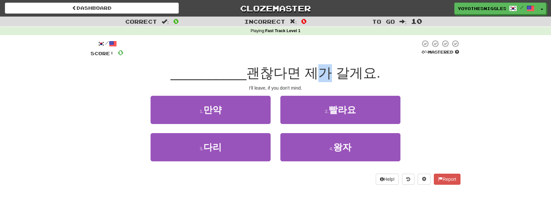
drag, startPoint x: 337, startPoint y: 75, endPoint x: 315, endPoint y: 74, distance: 22.1
click at [315, 74] on span "괜찮다면 제가 갈게요." at bounding box center [313, 72] width 134 height 15
click at [326, 79] on span "괜찮다면 제가 갈게요." at bounding box center [313, 72] width 134 height 15
drag, startPoint x: 339, startPoint y: 72, endPoint x: 388, endPoint y: 78, distance: 49.4
click at [388, 78] on div "__________ 괜찮다면 제가 갈게요." at bounding box center [276, 73] width 370 height 18
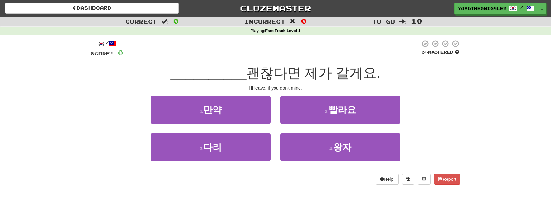
click at [437, 98] on div "1 . 만약 2 . 빨라요" at bounding box center [276, 114] width 390 height 37
drag, startPoint x: 250, startPoint y: 71, endPoint x: 303, endPoint y: 73, distance: 53.0
click at [303, 73] on span "괜찮다면 제가 갈게요." at bounding box center [313, 72] width 134 height 15
click at [301, 78] on span "괜찮다면 제가 갈게요." at bounding box center [313, 72] width 134 height 15
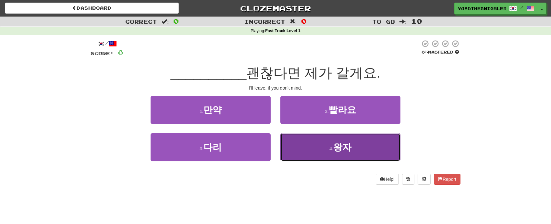
click at [318, 148] on button "4 . 왕자" at bounding box center [341, 147] width 120 height 28
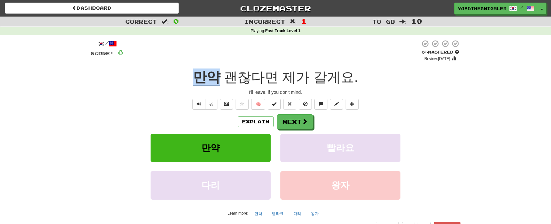
drag, startPoint x: 187, startPoint y: 76, endPoint x: 219, endPoint y: 76, distance: 32.2
click at [219, 76] on div "만약 괜찮다면 제가 갈게요 ." at bounding box center [276, 78] width 370 height 18
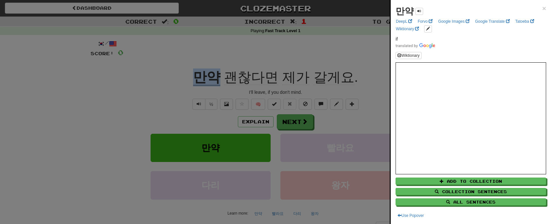
click at [104, 100] on div at bounding box center [275, 112] width 551 height 224
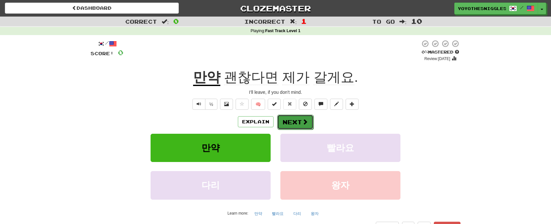
click at [283, 122] on button "Next" at bounding box center [295, 122] width 36 height 15
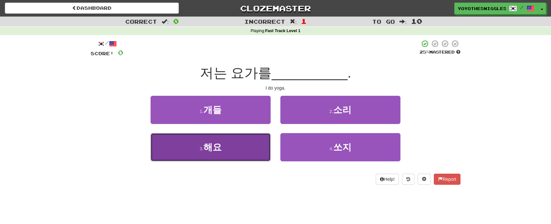
click at [219, 155] on button "3 . 해요" at bounding box center [211, 147] width 120 height 28
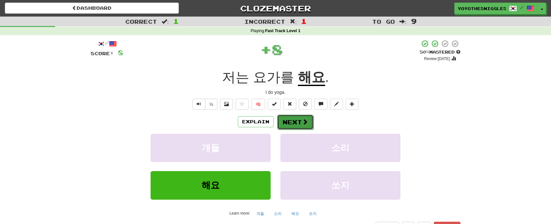
click at [291, 120] on button "Next" at bounding box center [295, 122] width 36 height 15
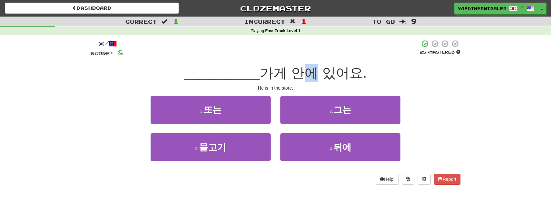
drag, startPoint x: 294, startPoint y: 72, endPoint x: 305, endPoint y: 75, distance: 11.6
click at [305, 75] on span "가게 안에 있어요." at bounding box center [313, 72] width 107 height 15
click at [212, 63] on div "/ Score: 8 25 % Mastered __________ 가게 안에 있어요. He is in the store. 1 . 또는 2 . 그…" at bounding box center [276, 112] width 370 height 145
click at [286, 75] on span "가게 안에 있어요." at bounding box center [313, 72] width 107 height 15
drag, startPoint x: 275, startPoint y: 75, endPoint x: 290, endPoint y: 76, distance: 15.0
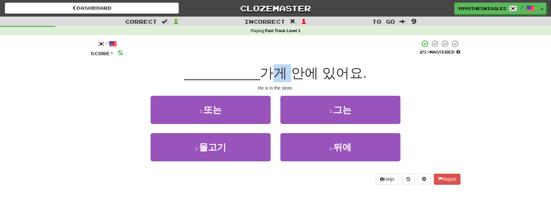
click at [290, 76] on span "가게 안에 있어요." at bounding box center [313, 72] width 107 height 15
click at [109, 96] on div "1 . 또는 2 . 그는" at bounding box center [276, 114] width 390 height 37
click at [357, 114] on button "2 . 그는" at bounding box center [341, 110] width 120 height 28
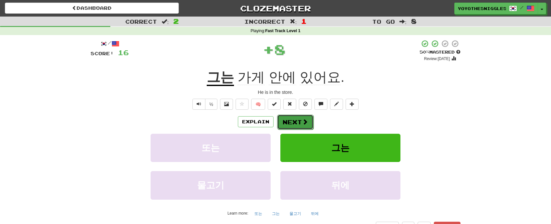
click at [291, 119] on button "Next" at bounding box center [295, 122] width 36 height 15
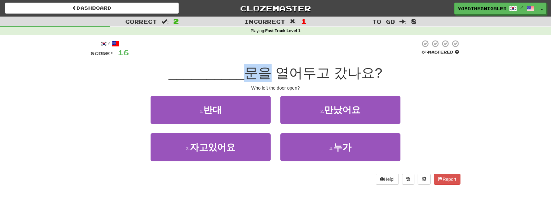
drag, startPoint x: 243, startPoint y: 74, endPoint x: 258, endPoint y: 74, distance: 15.6
click at [258, 74] on span "문을 열어두고 갔나요?" at bounding box center [314, 72] width 138 height 15
click at [474, 99] on div "Correct : 2 Incorrect : 1 To go : 8 Playing : Fast Track Level 1 / Score: 16 0 …" at bounding box center [275, 105] width 551 height 177
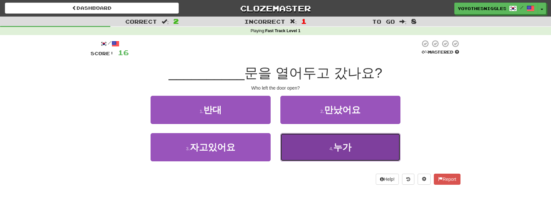
click at [352, 146] on button "4 . 누가" at bounding box center [341, 147] width 120 height 28
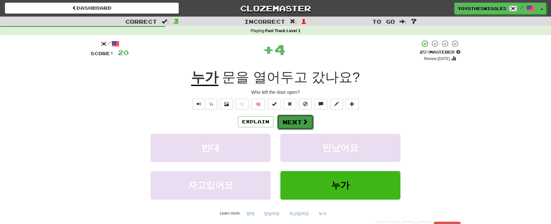
click at [295, 120] on button "Next" at bounding box center [295, 122] width 36 height 15
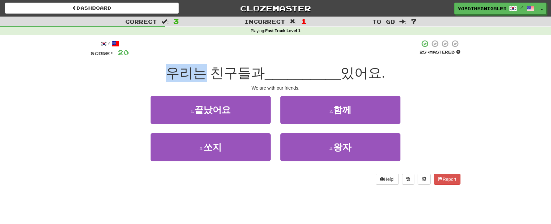
drag, startPoint x: 183, startPoint y: 76, endPoint x: 208, endPoint y: 76, distance: 24.7
click at [207, 76] on div "우리는 친구들과 __________ 있어요." at bounding box center [276, 73] width 370 height 18
click at [245, 83] on div "/ Score: 20 25 % Mastered 우리는 친구들과 __________ 있어요. We are with our friends. 1 .…" at bounding box center [276, 112] width 370 height 145
drag, startPoint x: 208, startPoint y: 73, endPoint x: 234, endPoint y: 71, distance: 25.7
click at [234, 71] on span "우리는 친구들과" at bounding box center [215, 72] width 99 height 15
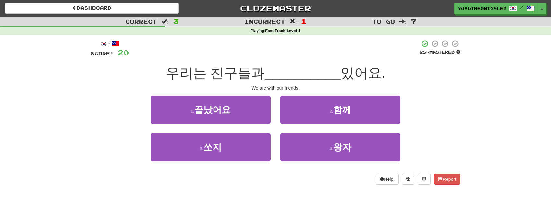
click at [333, 71] on span "__________" at bounding box center [303, 72] width 76 height 15
drag, startPoint x: 344, startPoint y: 74, endPoint x: 366, endPoint y: 73, distance: 22.8
click at [366, 73] on span "있어요." at bounding box center [363, 72] width 45 height 15
click at [442, 81] on div "우리는 친구들과 __________ 있어요." at bounding box center [276, 73] width 370 height 18
drag, startPoint x: 251, startPoint y: 71, endPoint x: 261, endPoint y: 77, distance: 11.8
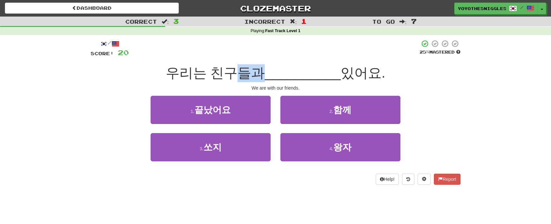
click at [261, 77] on span "우리는 친구들과" at bounding box center [215, 72] width 99 height 15
click at [491, 123] on div "Correct : 3 Incorrect : 1 To go : 7 Playing : Fast Track Level 1 / Score: 20 25…" at bounding box center [275, 105] width 551 height 177
click at [471, 122] on div "Correct : 3 Incorrect : 1 To go : 7 Playing : Fast Track Level 1 / Score: 20 25…" at bounding box center [275, 105] width 551 height 177
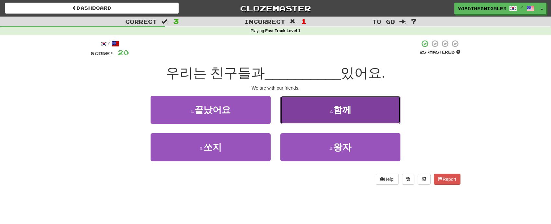
click at [361, 114] on button "2 . 함께" at bounding box center [341, 110] width 120 height 28
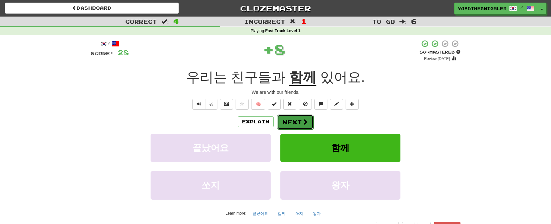
click at [293, 126] on button "Next" at bounding box center [295, 122] width 36 height 15
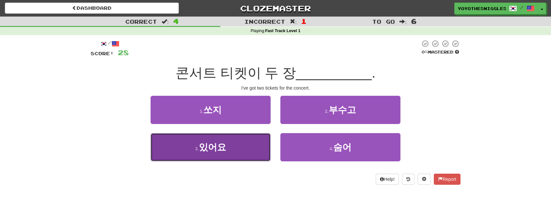
click at [224, 154] on button "3 . 있어요" at bounding box center [211, 147] width 120 height 28
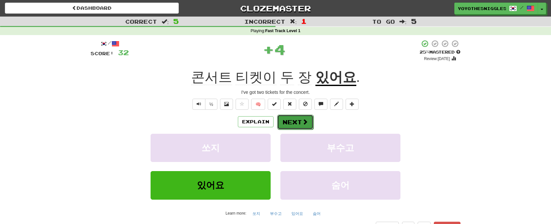
click at [288, 124] on button "Next" at bounding box center [295, 122] width 36 height 15
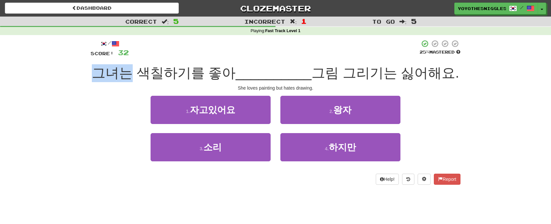
drag, startPoint x: 98, startPoint y: 74, endPoint x: 145, endPoint y: 78, distance: 46.9
click at [145, 78] on div "그녀는 색칠하기를 좋아 __________ 그림 그리기는 싫어해요." at bounding box center [276, 73] width 370 height 18
click at [142, 101] on div "/ Score: 32 25 % Mastered 그녀는 색칠하기를 좋아 __________ 그림 그리기는 싫어해요. She loves paint…" at bounding box center [276, 112] width 370 height 145
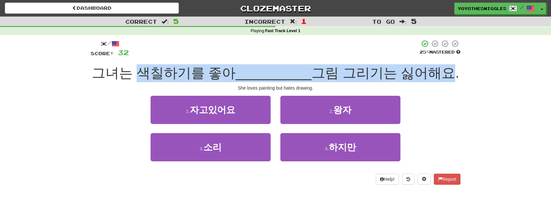
drag, startPoint x: 144, startPoint y: 69, endPoint x: 159, endPoint y: 86, distance: 22.8
click at [161, 82] on div "그녀는 색칠하기를 좋아 __________ 그림 그리기는 싫어해요." at bounding box center [276, 73] width 370 height 18
click at [174, 82] on div "그녀는 색칠하기를 좋아 __________ 그림 그리기는 싫어해요." at bounding box center [276, 73] width 370 height 18
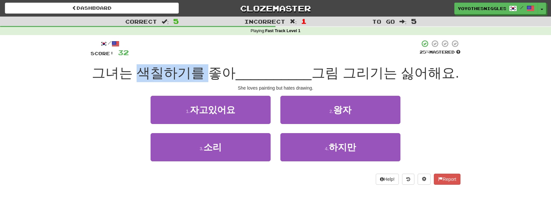
drag, startPoint x: 142, startPoint y: 72, endPoint x: 178, endPoint y: 89, distance: 39.4
click at [216, 79] on span "그녀는 색칠하기를 좋아" at bounding box center [164, 72] width 144 height 15
click at [176, 82] on div "그녀는 색칠하기를 좋아 __________ 그림 그리기는 싫어해요." at bounding box center [276, 73] width 370 height 18
drag, startPoint x: 438, startPoint y: 74, endPoint x: 467, endPoint y: 83, distance: 30.2
click at [467, 83] on div "Correct : 5 Incorrect : 1 To go : 5 Playing : Fast Track Level 1 / Score: 32 25…" at bounding box center [275, 105] width 551 height 177
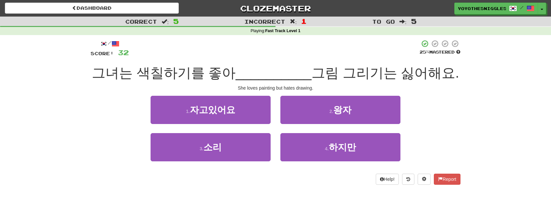
click at [463, 91] on div "/ Score: 32 25 % Mastered 그녀는 색칠하기를 좋아 __________ 그림 그리기는 싫어해요. She loves paint…" at bounding box center [276, 114] width 380 height 159
drag, startPoint x: 338, startPoint y: 74, endPoint x: 362, endPoint y: 78, distance: 24.3
click at [347, 74] on span "그림 그리기는 싫어해요." at bounding box center [386, 72] width 148 height 15
drag, startPoint x: 373, startPoint y: 71, endPoint x: 406, endPoint y: 78, distance: 32.8
click at [394, 74] on span "그림 그리기는 싫어해요." at bounding box center [386, 72] width 148 height 15
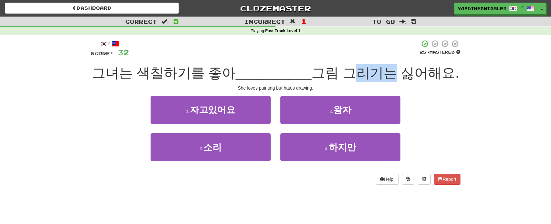
click at [435, 82] on div "그녀는 색칠하기를 좋아 __________ 그림 그리기는 싫어해요." at bounding box center [276, 73] width 370 height 18
drag, startPoint x: 367, startPoint y: 72, endPoint x: 376, endPoint y: 74, distance: 9.0
click at [374, 72] on span "그림 그리기는 싫어해요." at bounding box center [386, 72] width 148 height 15
click at [491, 94] on div "Correct : 5 Incorrect : 1 To go : 5 Playing : Fast Track Level 1 / Score: 32 25…" at bounding box center [275, 105] width 551 height 177
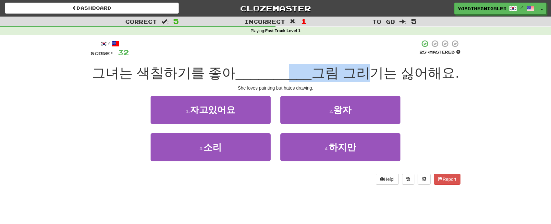
drag, startPoint x: 298, startPoint y: 72, endPoint x: 387, endPoint y: 77, distance: 89.1
click at [382, 76] on div "그녀는 색칠하기를 좋아 __________ 그림 그리기는 싫어해요." at bounding box center [276, 73] width 370 height 18
click at [420, 91] on div "She loves painting but hates drawing." at bounding box center [276, 88] width 370 height 6
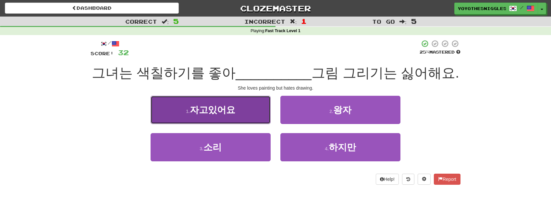
click at [225, 124] on button "1 . 자고있어요" at bounding box center [211, 110] width 120 height 28
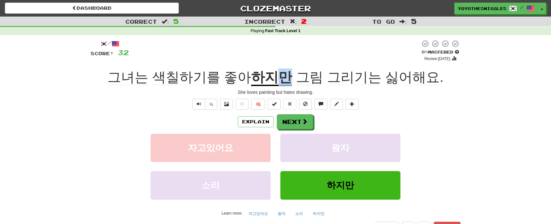
drag, startPoint x: 278, startPoint y: 78, endPoint x: 292, endPoint y: 78, distance: 13.7
click at [292, 78] on u "하지만" at bounding box center [271, 77] width 41 height 17
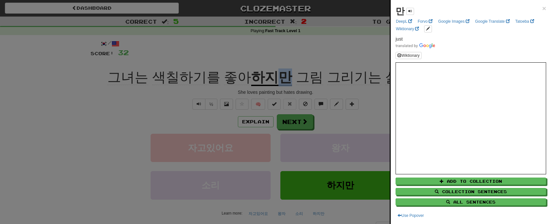
click at [362, 119] on div at bounding box center [275, 112] width 551 height 224
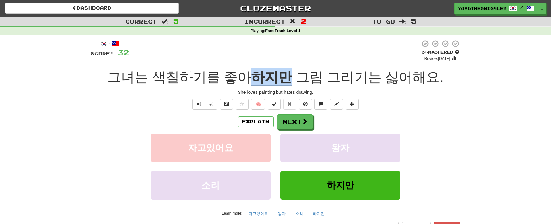
drag, startPoint x: 283, startPoint y: 78, endPoint x: 289, endPoint y: 78, distance: 6.8
click at [289, 78] on u "하지만" at bounding box center [271, 77] width 41 height 17
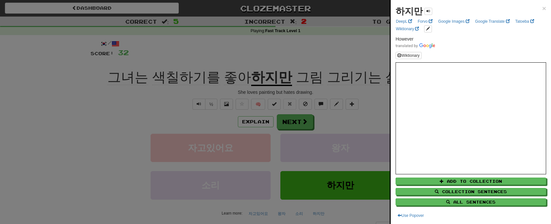
click at [369, 114] on div at bounding box center [275, 112] width 551 height 224
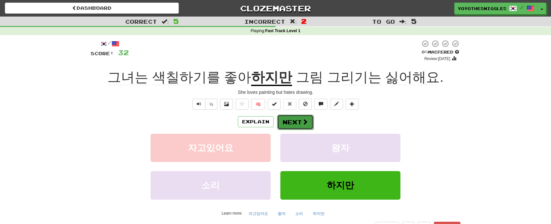
click at [296, 122] on button "Next" at bounding box center [295, 122] width 36 height 15
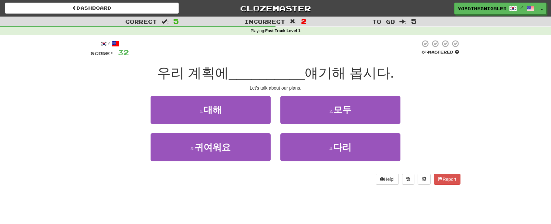
click at [496, 116] on div "Correct : 5 Incorrect : 2 To go : 5 Playing : Fast Track Level 1 / Score: 32 0 …" at bounding box center [275, 105] width 551 height 177
click at [540, 9] on button "Toggle Dropdown" at bounding box center [542, 9] width 8 height 12
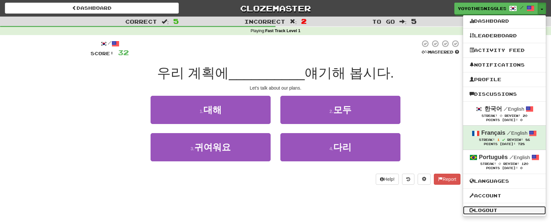
click at [505, 214] on link "Logout" at bounding box center [504, 210] width 83 height 8
